Goal: Task Accomplishment & Management: Manage account settings

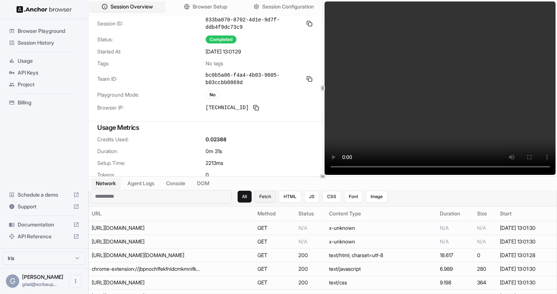
click at [265, 197] on button "Fetch" at bounding box center [265, 196] width 21 height 12
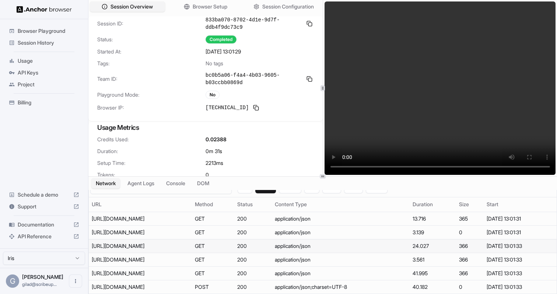
scroll to position [8, 0]
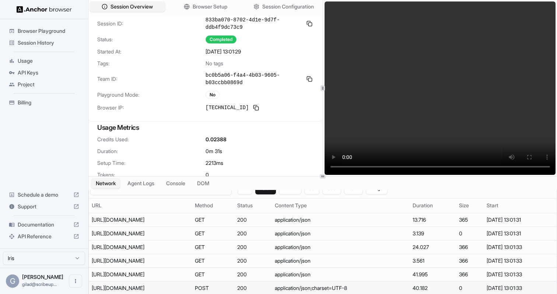
click at [189, 284] on div "https://web.prod.cloud.netflix.com/graphql" at bounding box center [140, 287] width 97 height 7
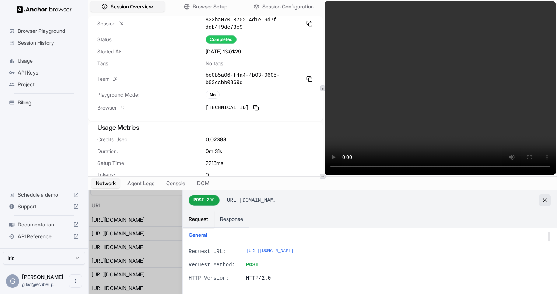
click at [546, 197] on button at bounding box center [545, 200] width 12 height 12
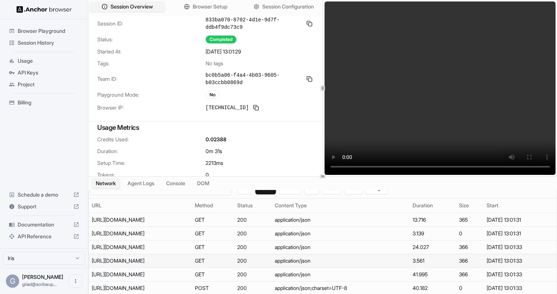
scroll to position [0, 0]
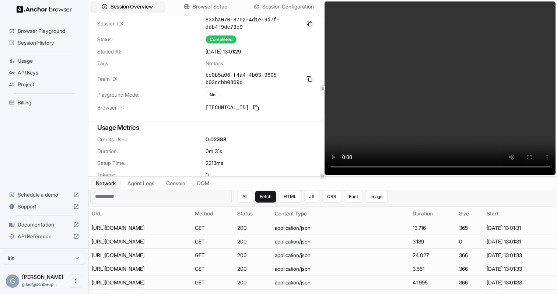
click at [254, 195] on div "All Fetch HTML JS CSS Font Image" at bounding box center [313, 196] width 150 height 12
click at [250, 195] on button "All" at bounding box center [245, 196] width 15 height 12
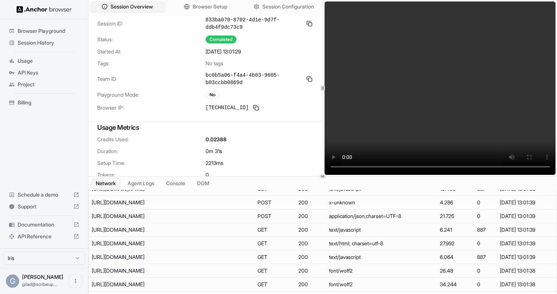
scroll to position [636, 0]
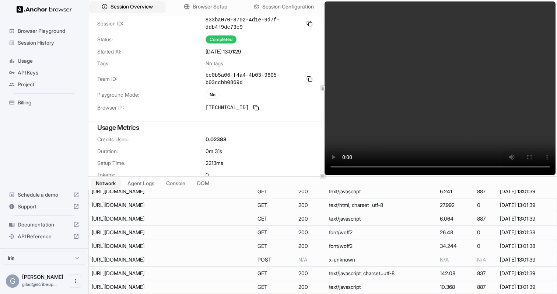
click at [38, 98] on div "Billing" at bounding box center [44, 102] width 76 height 12
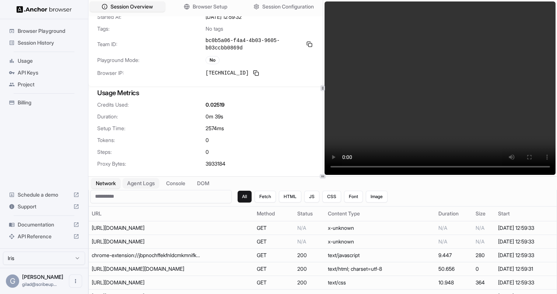
click at [149, 183] on button "Agent Logs" at bounding box center [141, 183] width 37 height 11
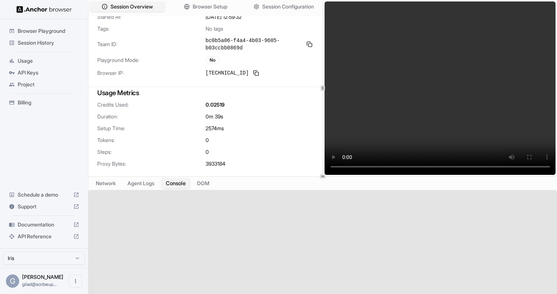
click at [179, 180] on button "Console" at bounding box center [175, 183] width 29 height 11
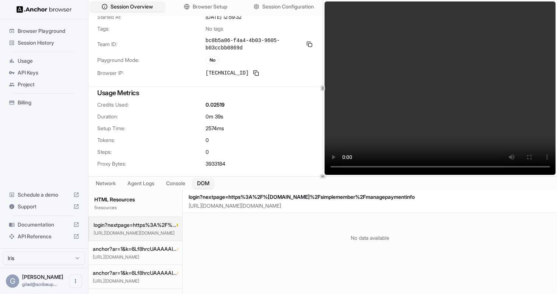
click at [214, 181] on button "DOM" at bounding box center [203, 183] width 22 height 11
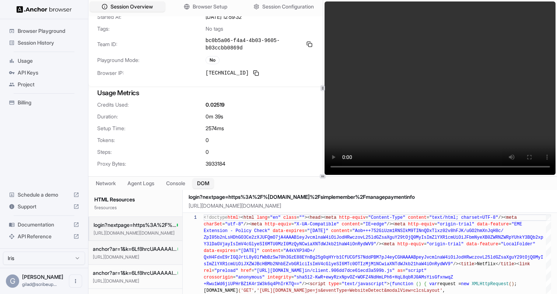
click at [164, 255] on p "https://www.google.com/recaptcha/enterprise/anchor?ar=1&k=6Lf8hrcUAAAAAIpQAFW2V…" at bounding box center [135, 257] width 85 height 6
type textarea "**********"
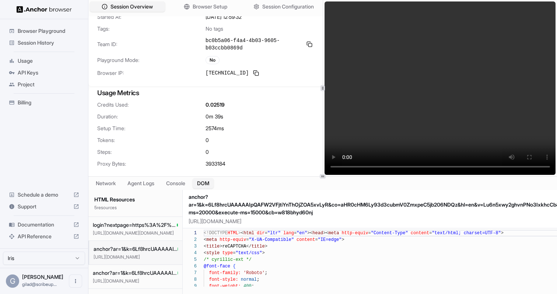
scroll to position [66, 0]
click at [163, 270] on span "anchor?ar=1&k=6Lf8hrcUAAAAAIpQAFW2VFjtiYnThOjZOA5xvLyR&co=aHR0cHM6Ly93d3cubmV0Z…" at bounding box center [135, 272] width 85 height 7
click at [145, 201] on h3 "HTML Resources" at bounding box center [135, 199] width 82 height 7
click at [186, 187] on button "Console" at bounding box center [175, 183] width 29 height 11
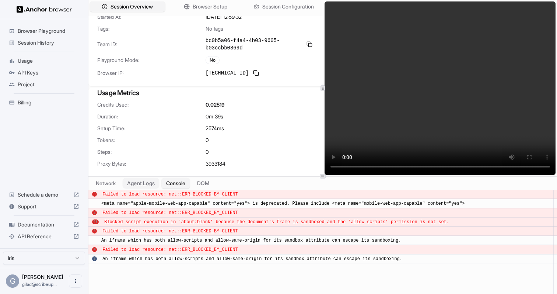
click at [147, 178] on div "Session Overview Browser Setup Session Configuration Session ID: 107705a3-9e83-…" at bounding box center [322, 147] width 468 height 294
click at [291, 4] on span "Session Configuration" at bounding box center [288, 7] width 53 height 8
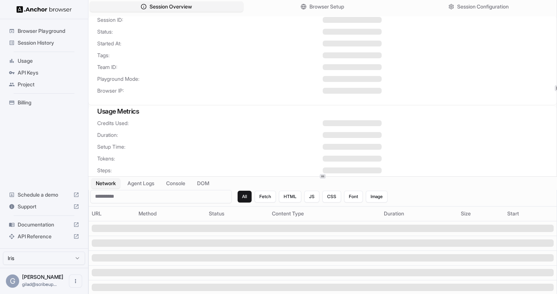
click at [56, 78] on div "Project" at bounding box center [44, 84] width 76 height 12
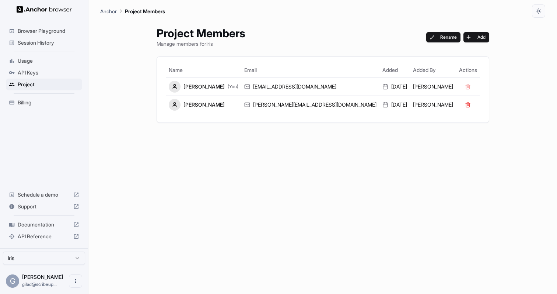
click at [53, 71] on span "API Keys" at bounding box center [49, 72] width 62 height 7
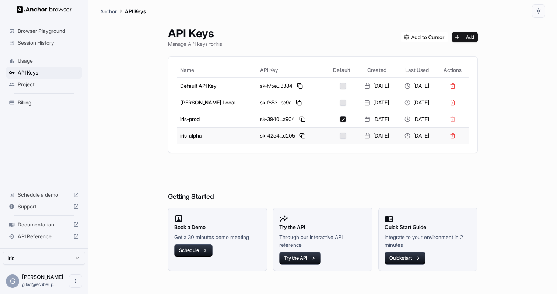
click at [329, 136] on div at bounding box center [343, 136] width 28 height 6
click at [340, 136] on button "button" at bounding box center [343, 136] width 6 height 6
type button "on"
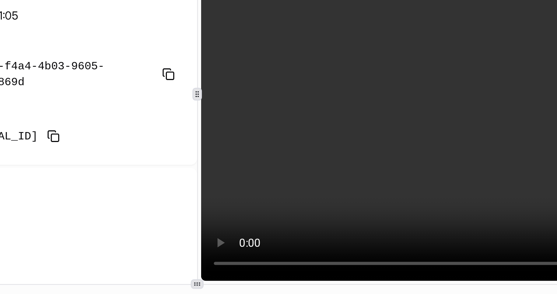
click at [431, 83] on video at bounding box center [439, 87] width 231 height 173
click at [416, 115] on video at bounding box center [439, 87] width 231 height 173
